Goal: Task Accomplishment & Management: Complete application form

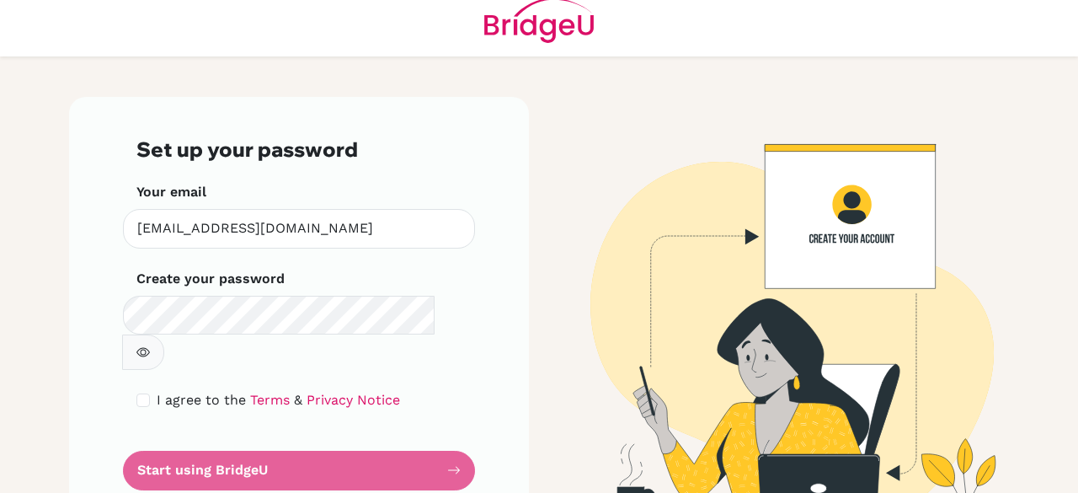
scroll to position [29, 0]
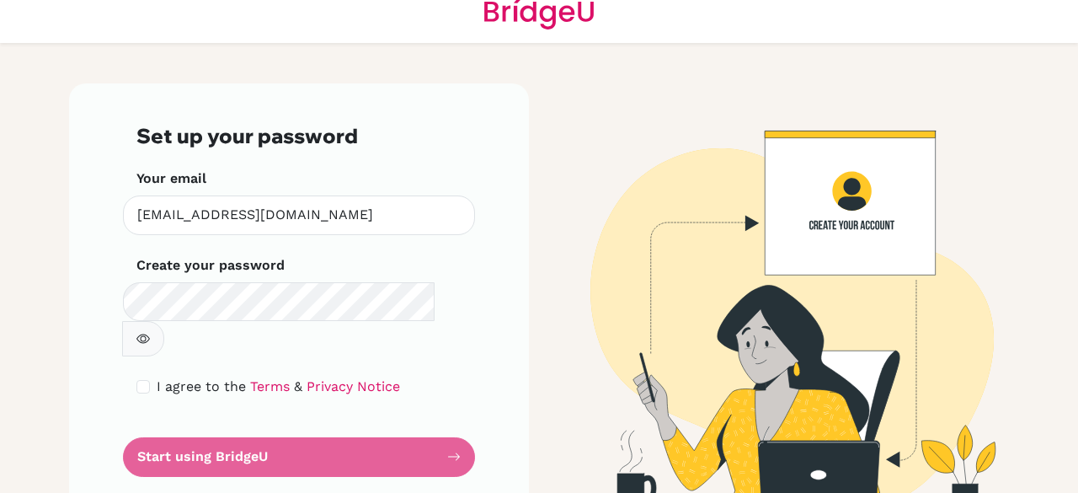
click at [477, 341] on div "Set up your password Your email [EMAIL_ADDRESS][DOMAIN_NAME] Invalid email Crea…" at bounding box center [299, 299] width 460 height 433
click at [399, 430] on form "Set up your password Your email [EMAIL_ADDRESS][DOMAIN_NAME] Invalid email Crea…" at bounding box center [298, 300] width 325 height 352
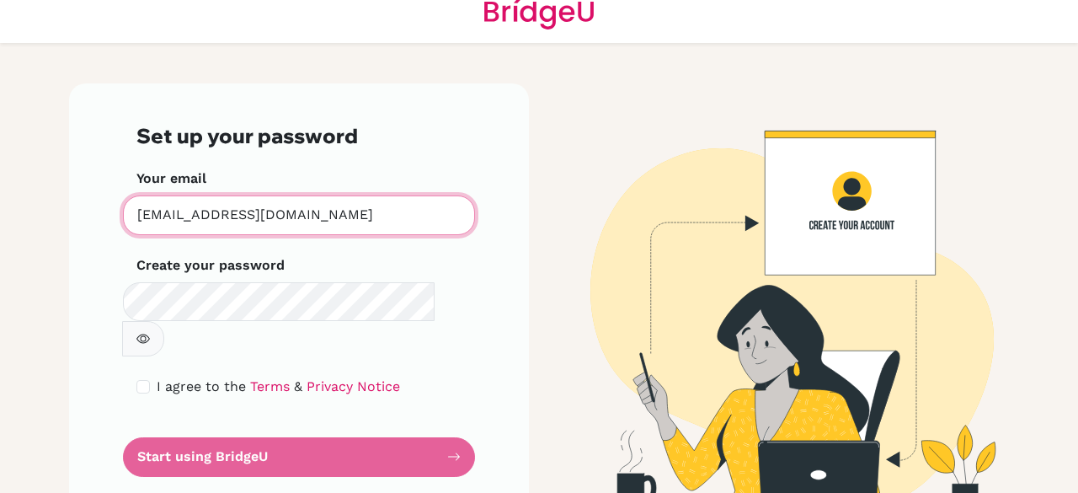
click at [340, 218] on input "[EMAIL_ADDRESS][DOMAIN_NAME]" at bounding box center [299, 215] width 352 height 40
type input "[EMAIL_ADDRESS][DOMAIN_NAME]"
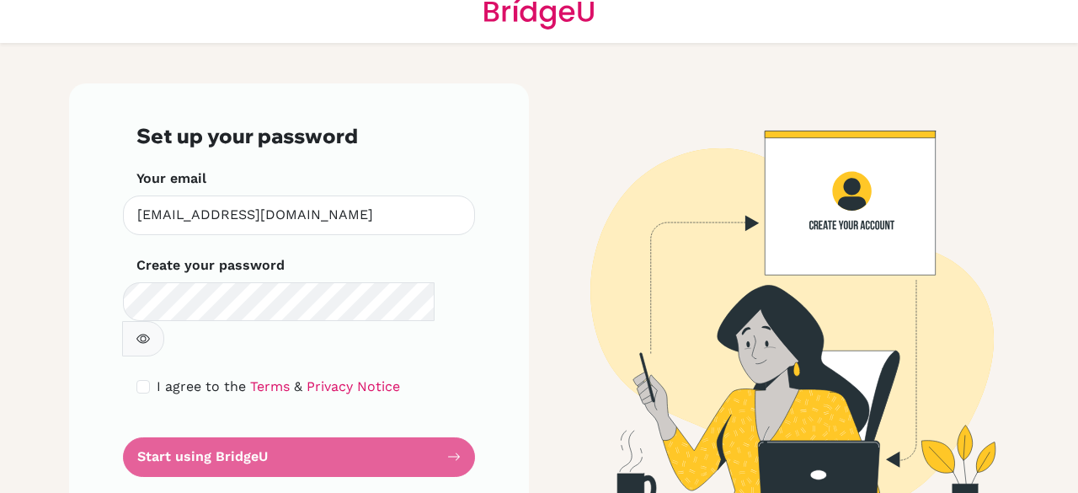
click at [164, 321] on button "button" at bounding box center [143, 338] width 42 height 35
click at [387, 418] on form "Set up your password Your email [EMAIL_ADDRESS][DOMAIN_NAME] Invalid email Crea…" at bounding box center [298, 300] width 325 height 352
click at [454, 422] on form "Set up your password Your email [EMAIL_ADDRESS][DOMAIN_NAME] Invalid email Crea…" at bounding box center [298, 300] width 325 height 352
click at [393, 412] on form "Set up your password Your email [EMAIL_ADDRESS][DOMAIN_NAME] Invalid email Crea…" at bounding box center [298, 300] width 325 height 352
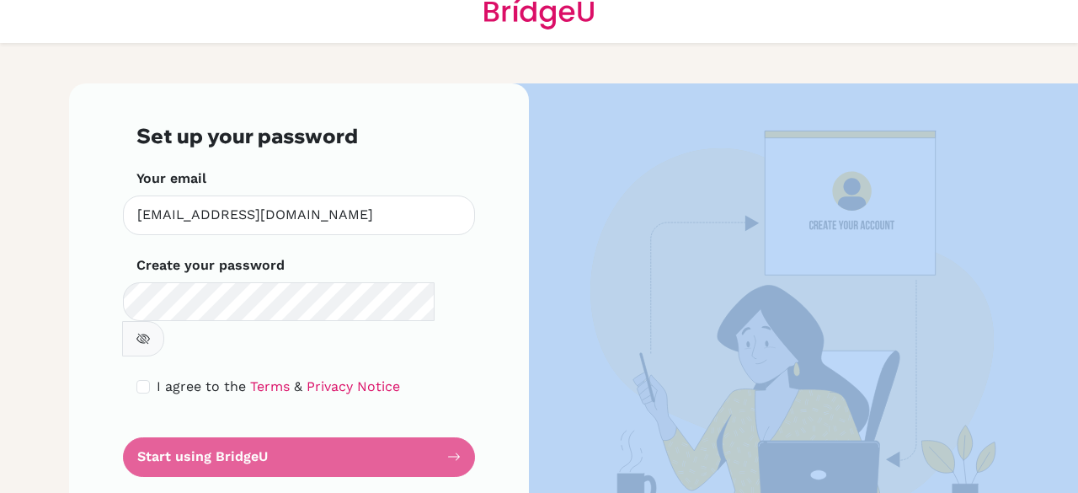
click at [393, 412] on form "Set up your password Your email nahoyos@colegiobolivar.org Invalid email Create…" at bounding box center [298, 300] width 325 height 352
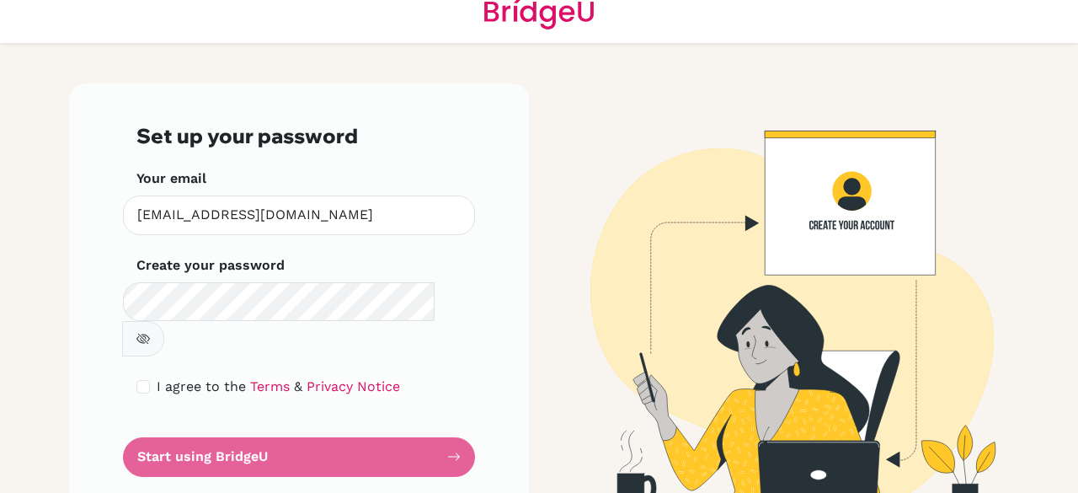
click at [393, 413] on form "Set up your password Your email nahoyos@colegiobolivar.org Invalid email Create…" at bounding box center [298, 300] width 325 height 352
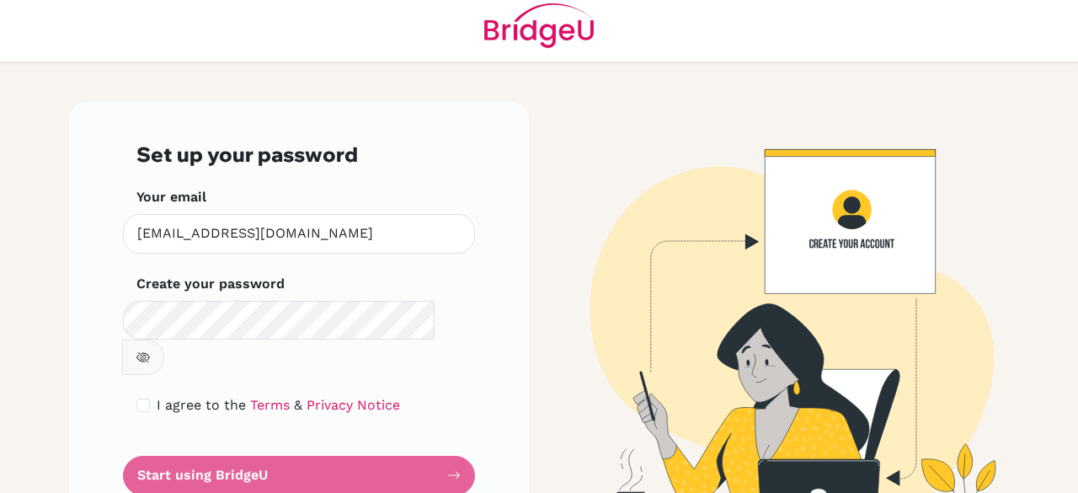
scroll to position [0, 0]
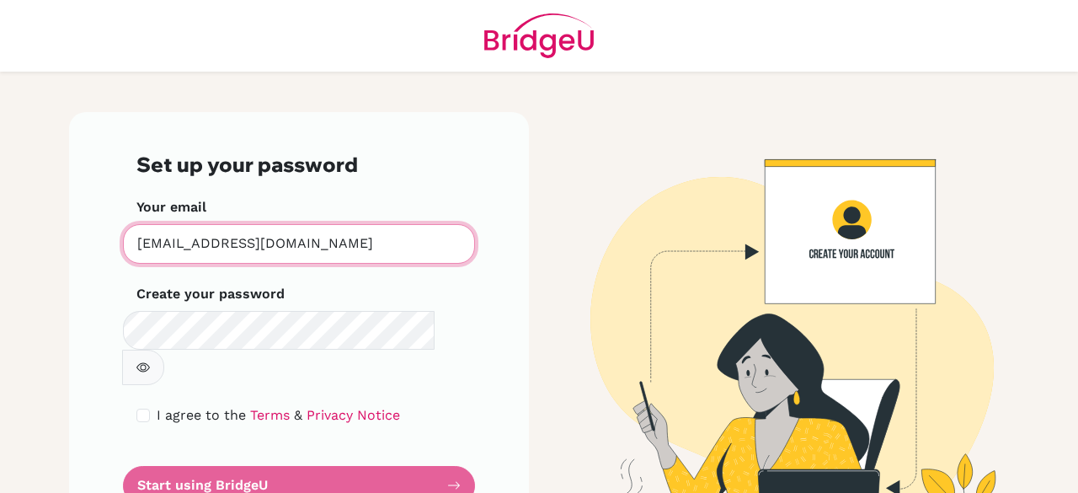
click at [377, 238] on input "[EMAIL_ADDRESS][DOMAIN_NAME]" at bounding box center [299, 244] width 352 height 40
type input "[EMAIL_ADDRESS][DOMAIN_NAME]"
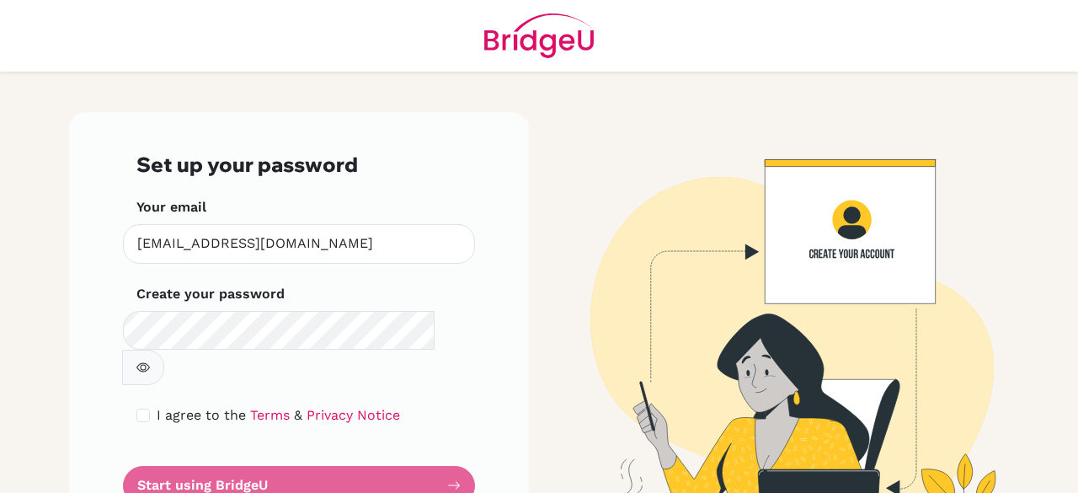
click at [150, 360] on icon "button" at bounding box center [142, 366] width 13 height 13
click at [138, 409] on input "checkbox" at bounding box center [142, 415] width 13 height 13
checkbox input "true"
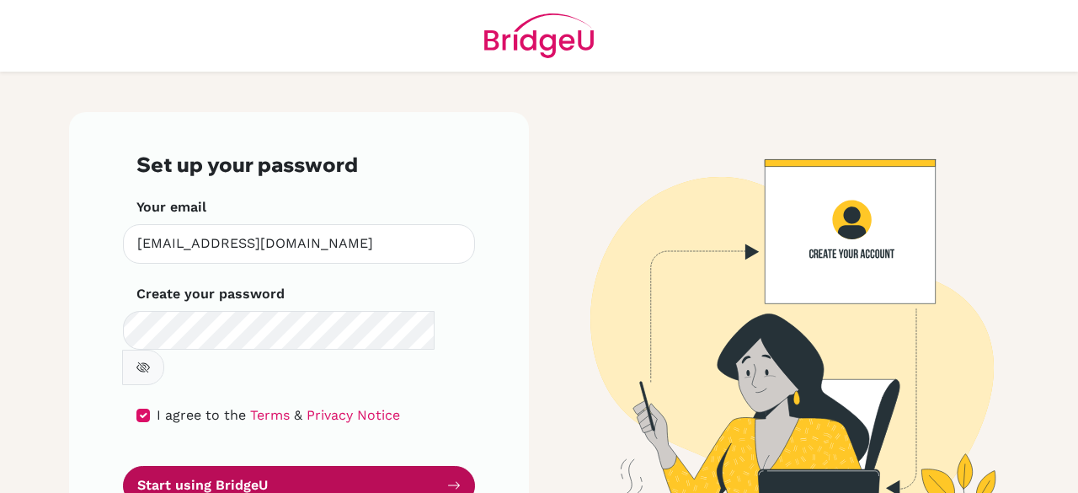
click at [210, 466] on button "Start using BridgeU" at bounding box center [299, 486] width 352 height 40
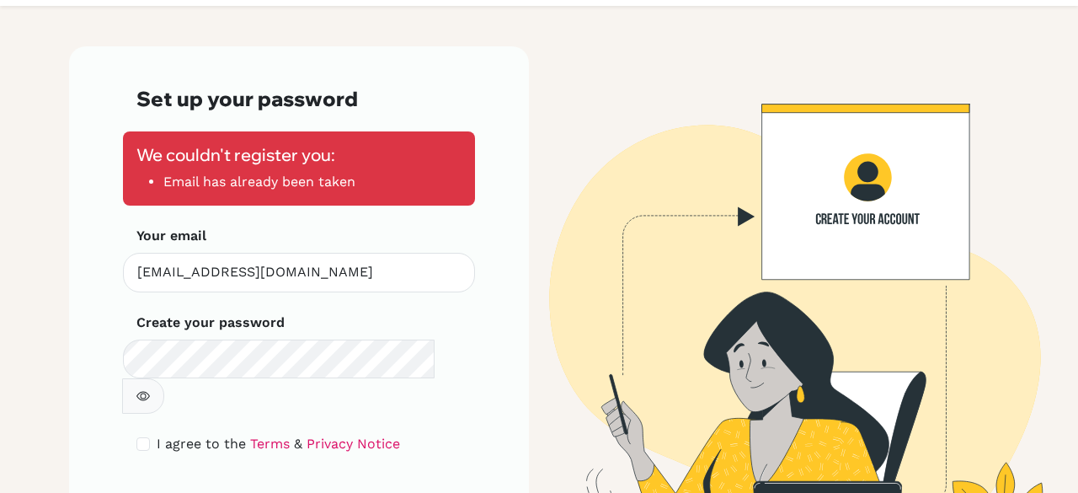
scroll to position [39, 0]
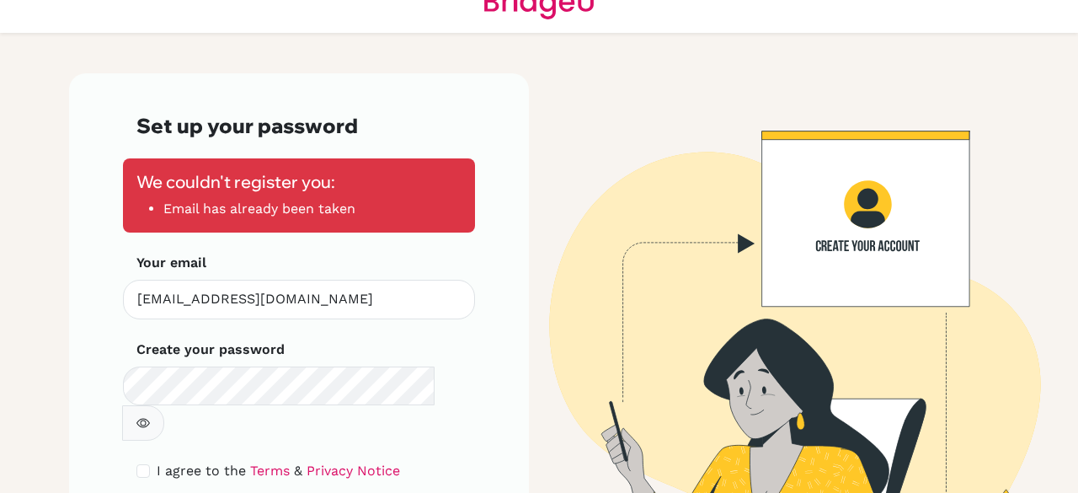
click at [286, 204] on li "Email has already been taken" at bounding box center [312, 209] width 298 height 20
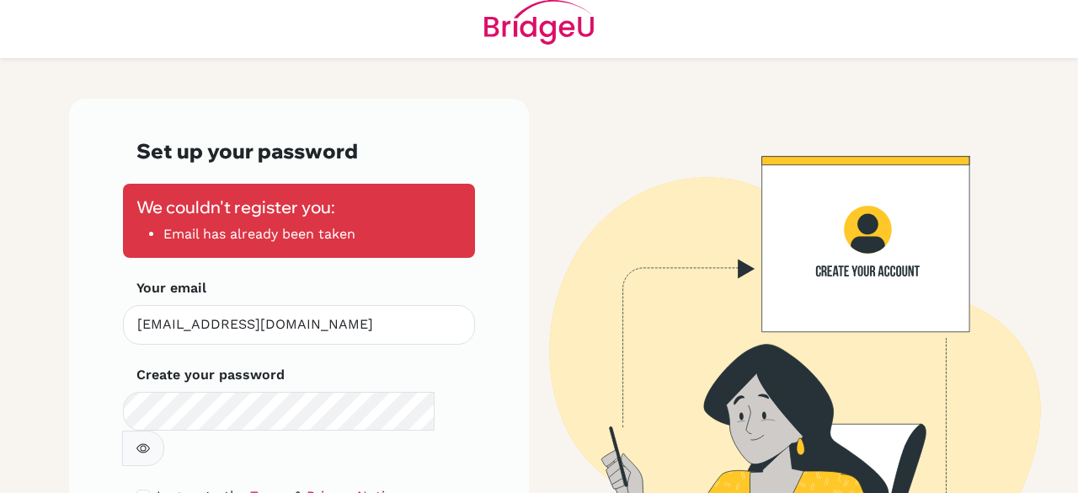
scroll to position [0, 0]
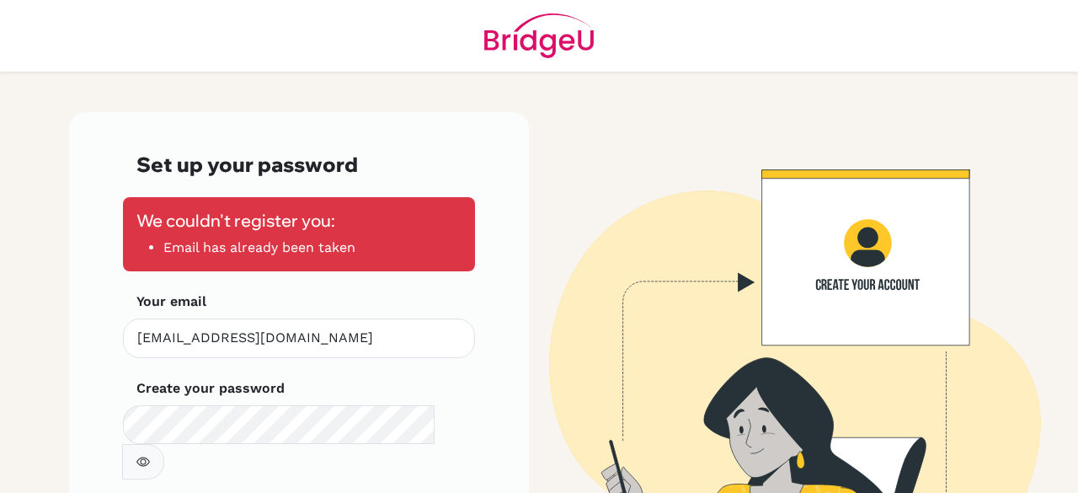
click at [451, 161] on h3 "Set up your password" at bounding box center [298, 164] width 325 height 24
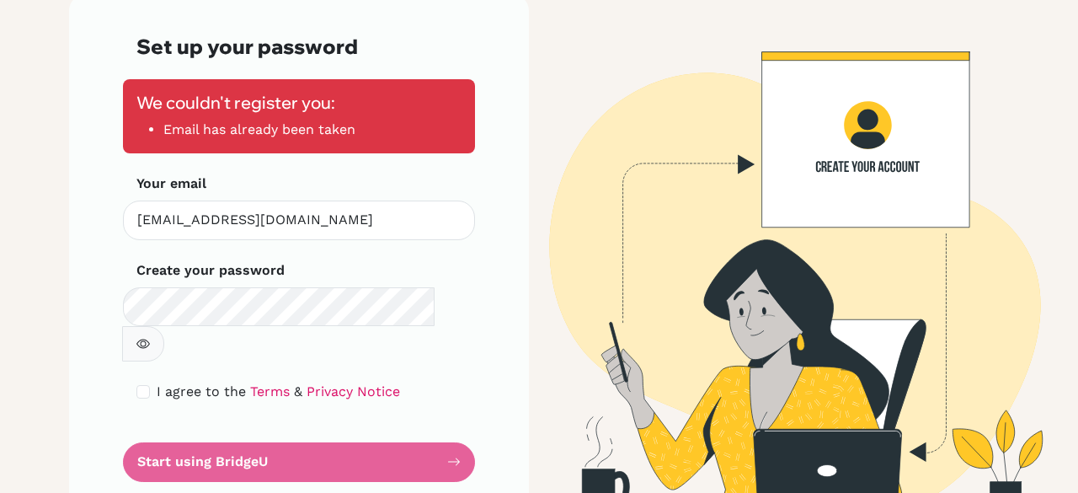
scroll to position [123, 0]
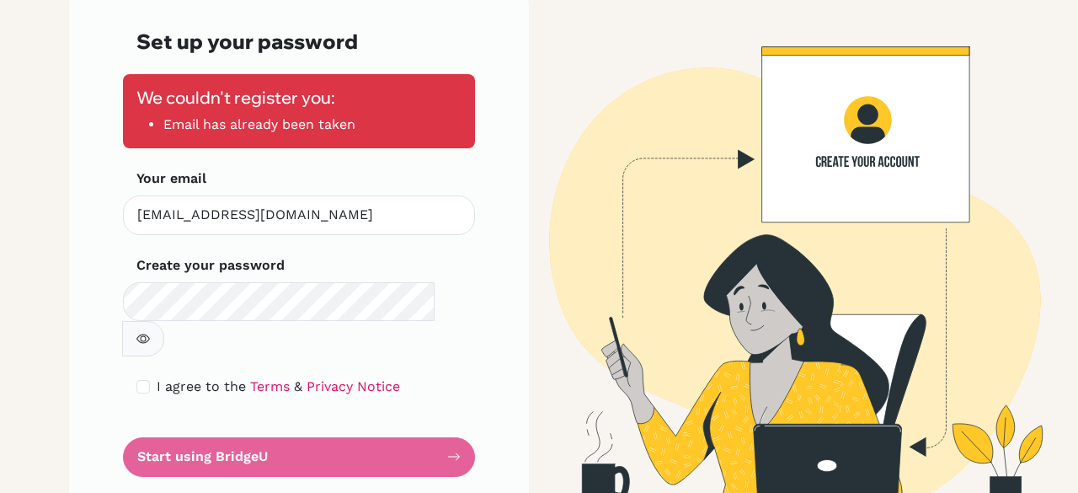
click at [182, 378] on span "I agree to the" at bounding box center [201, 386] width 89 height 16
click at [144, 380] on input "checkbox" at bounding box center [142, 386] width 13 height 13
checkbox input "true"
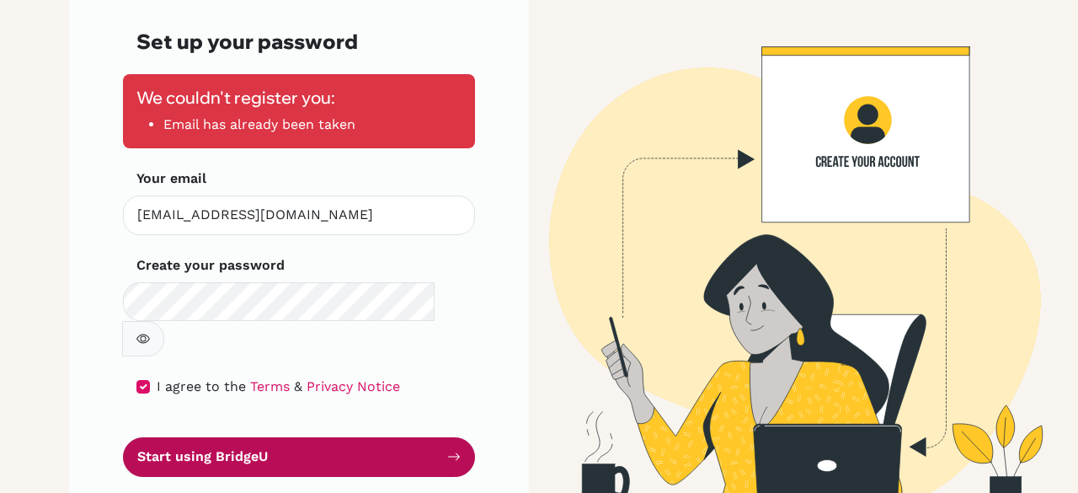
click at [222, 437] on button "Start using BridgeU" at bounding box center [299, 457] width 352 height 40
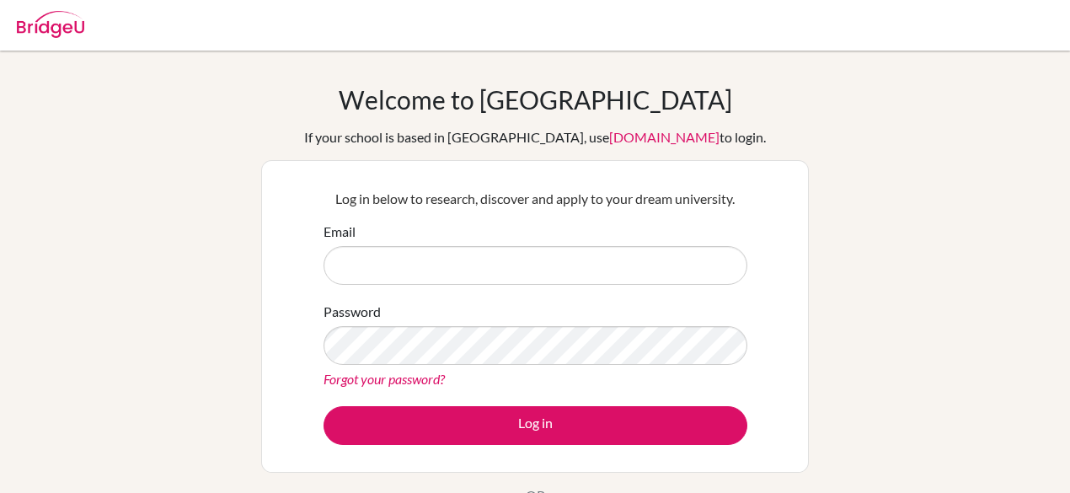
type input "[EMAIL_ADDRESS][DOMAIN_NAME]"
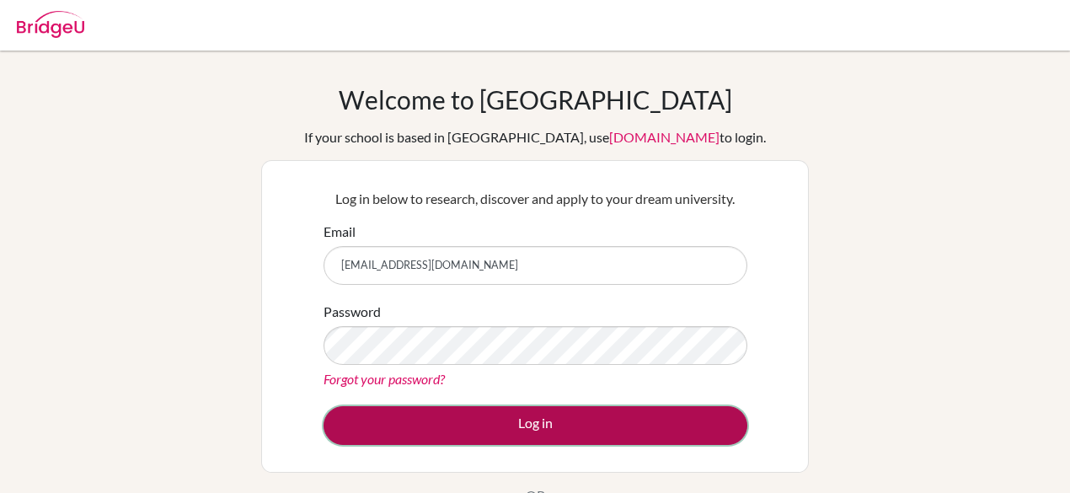
click at [509, 431] on button "Log in" at bounding box center [535, 425] width 424 height 39
